Goal: Transaction & Acquisition: Purchase product/service

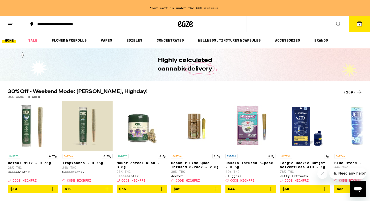
click at [352, 93] on div "(159)" at bounding box center [353, 92] width 19 height 6
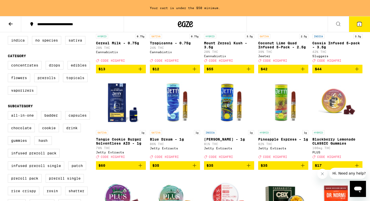
scroll to position [134, 0]
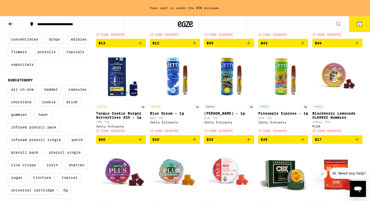
click at [248, 143] on icon "Add to bag" at bounding box center [249, 140] width 6 height 6
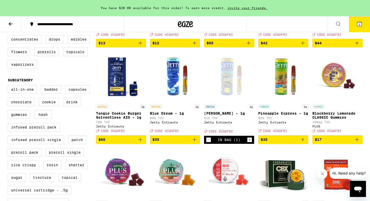
click at [302, 143] on icon "Add to bag" at bounding box center [303, 140] width 6 height 6
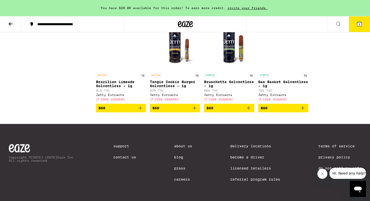
scroll to position [3050, 0]
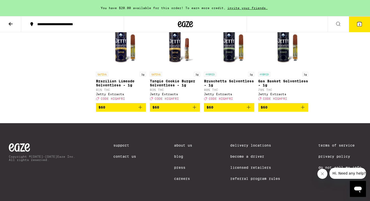
click at [11, 20] on button at bounding box center [10, 24] width 21 height 16
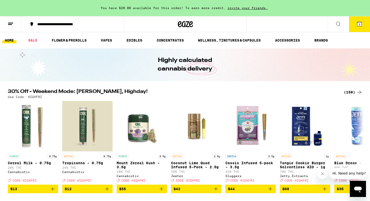
click at [13, 22] on icon at bounding box center [11, 24] width 6 height 6
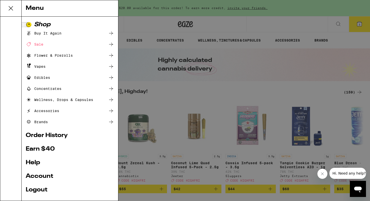
click at [47, 108] on div "Accessories" at bounding box center [42, 111] width 33 height 6
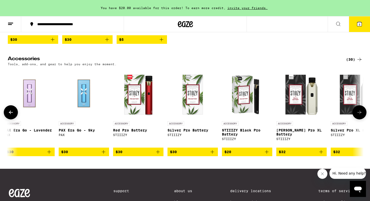
scroll to position [0, 1277]
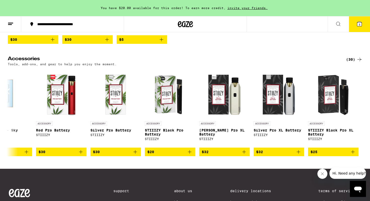
click at [354, 62] on div "(30)" at bounding box center [354, 59] width 16 height 6
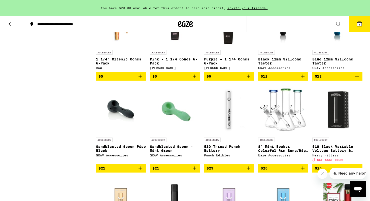
scroll to position [266, 0]
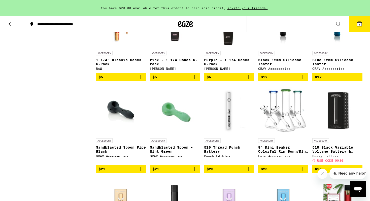
click at [220, 123] on img "Open page for 510 Thread Punch Battery from Punch Edibles" at bounding box center [229, 110] width 50 height 50
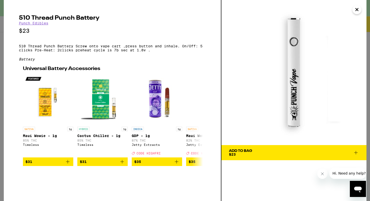
click at [357, 154] on icon at bounding box center [356, 153] width 6 height 6
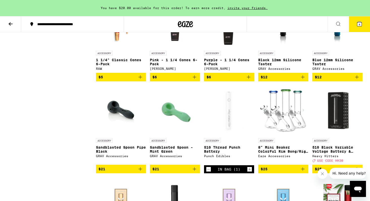
click at [360, 27] on icon at bounding box center [359, 24] width 6 height 6
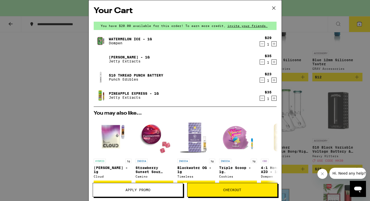
click at [262, 46] on icon "Decrement" at bounding box center [262, 44] width 5 height 6
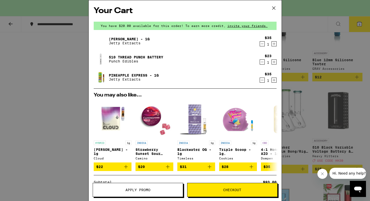
click at [71, 93] on div "Your Cart You have $20.00 available for this order! To earn more credit, invite…" at bounding box center [185, 100] width 370 height 201
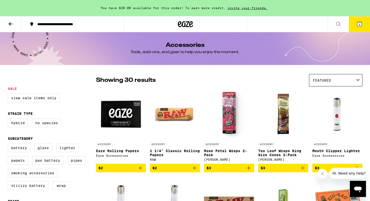
click at [16, 23] on button at bounding box center [10, 24] width 21 height 16
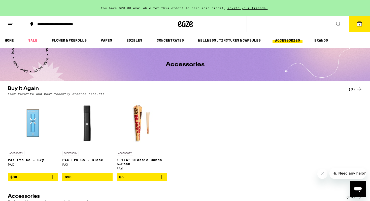
click at [176, 25] on div at bounding box center [185, 24] width 123 height 16
click at [187, 27] on icon at bounding box center [185, 24] width 15 height 9
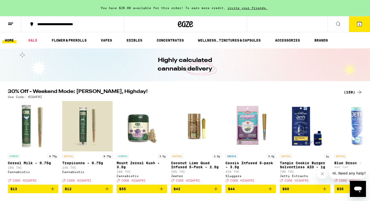
click at [358, 27] on button "3" at bounding box center [359, 24] width 21 height 16
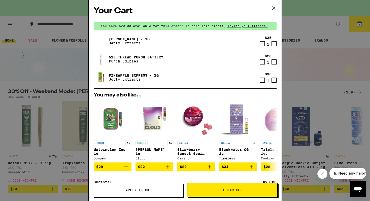
click at [137, 186] on button "Apply Promo" at bounding box center [138, 190] width 90 height 14
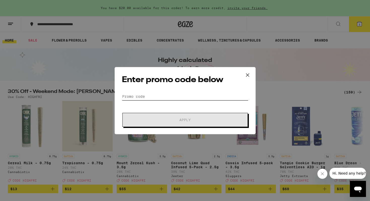
click at [160, 98] on input "Promo Code" at bounding box center [185, 97] width 126 height 8
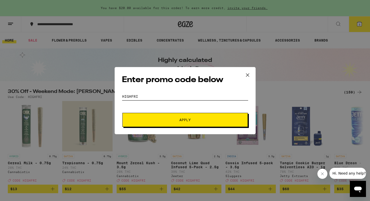
type input "HIGHFRI"
click at [161, 114] on button "Apply" at bounding box center [184, 120] width 125 height 14
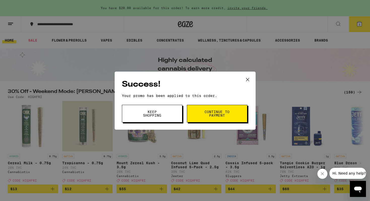
click at [227, 108] on button "Continue to payment" at bounding box center [217, 114] width 60 height 18
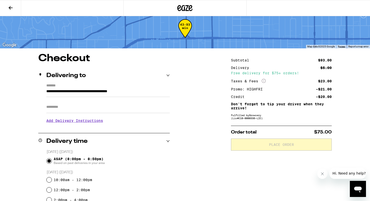
scroll to position [9, 0]
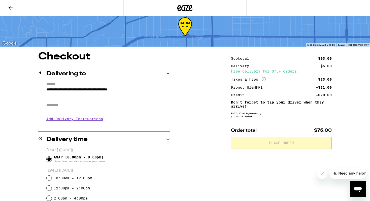
click at [88, 103] on input "Apt/Suite" at bounding box center [107, 105] width 123 height 12
type input "*******"
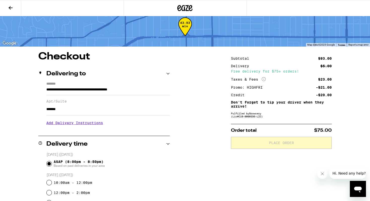
click at [71, 126] on h3 "Add Delivery Instructions" at bounding box center [107, 123] width 123 height 12
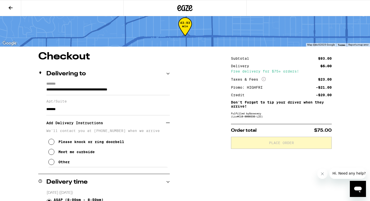
click at [59, 164] on div "Other" at bounding box center [63, 162] width 11 height 4
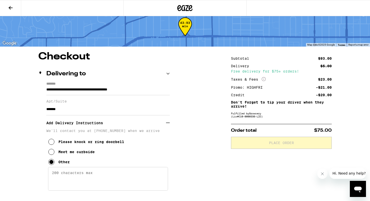
click at [78, 180] on textarea "Enter any other delivery instructions you want driver to know" at bounding box center [108, 179] width 120 height 24
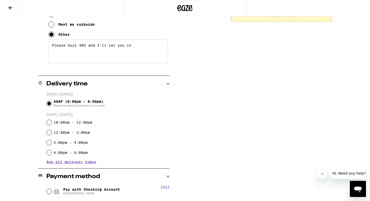
scroll to position [138, 0]
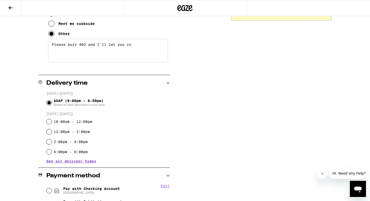
type textarea "Please buzz 402 and I'll let you in"
click at [28, 148] on div "**********" at bounding box center [185, 110] width 363 height 374
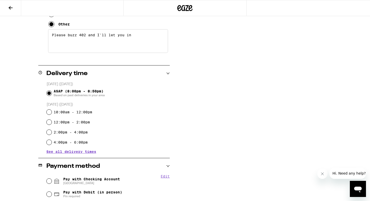
scroll to position [211, 0]
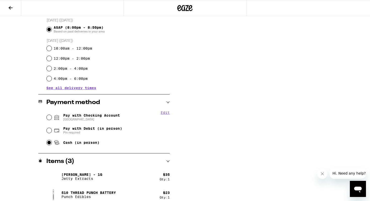
click at [48, 144] on input "Cash (in person)" at bounding box center [49, 142] width 5 height 5
radio input "true"
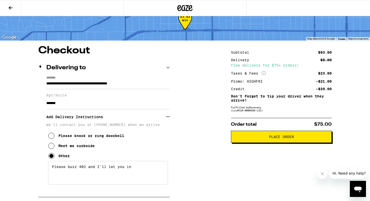
scroll to position [0, 0]
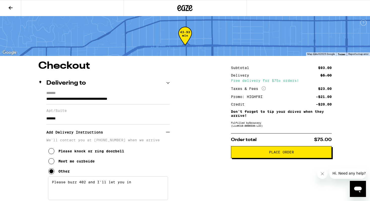
click at [250, 158] on button "Place Order" at bounding box center [281, 152] width 101 height 12
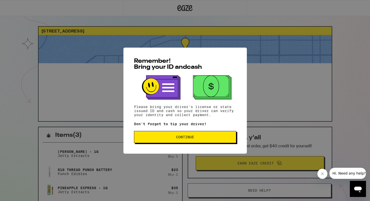
click at [181, 139] on span "Continue" at bounding box center [185, 137] width 18 height 4
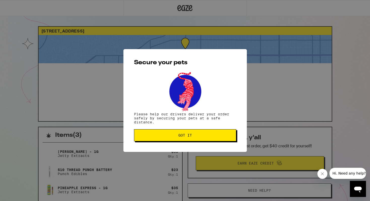
click at [180, 137] on span "Got it" at bounding box center [185, 135] width 14 height 4
